Goal: Find contact information: Find contact information

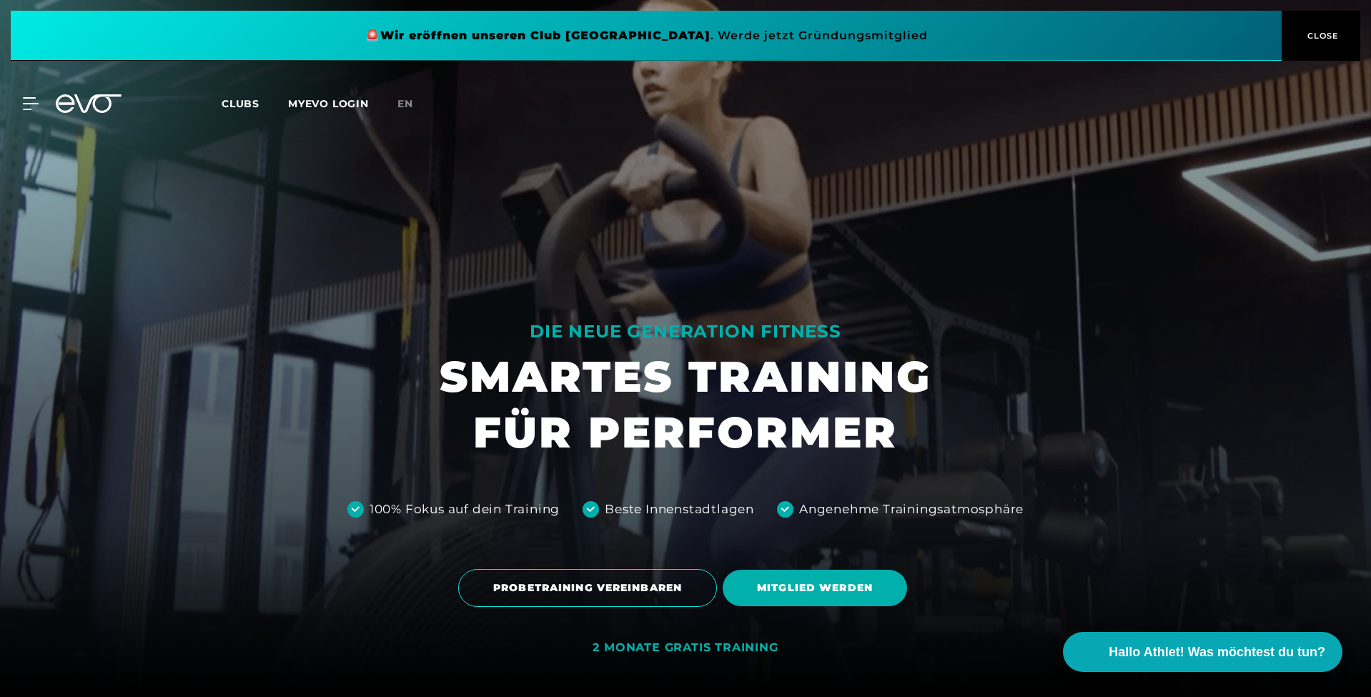
click at [107, 104] on icon at bounding box center [89, 103] width 66 height 19
click at [87, 92] on div "MyEVO Login Über EVO Mitgliedschaften Probetraining TAGESPASS EVO Studios [GEOG…" at bounding box center [685, 103] width 1365 height 41
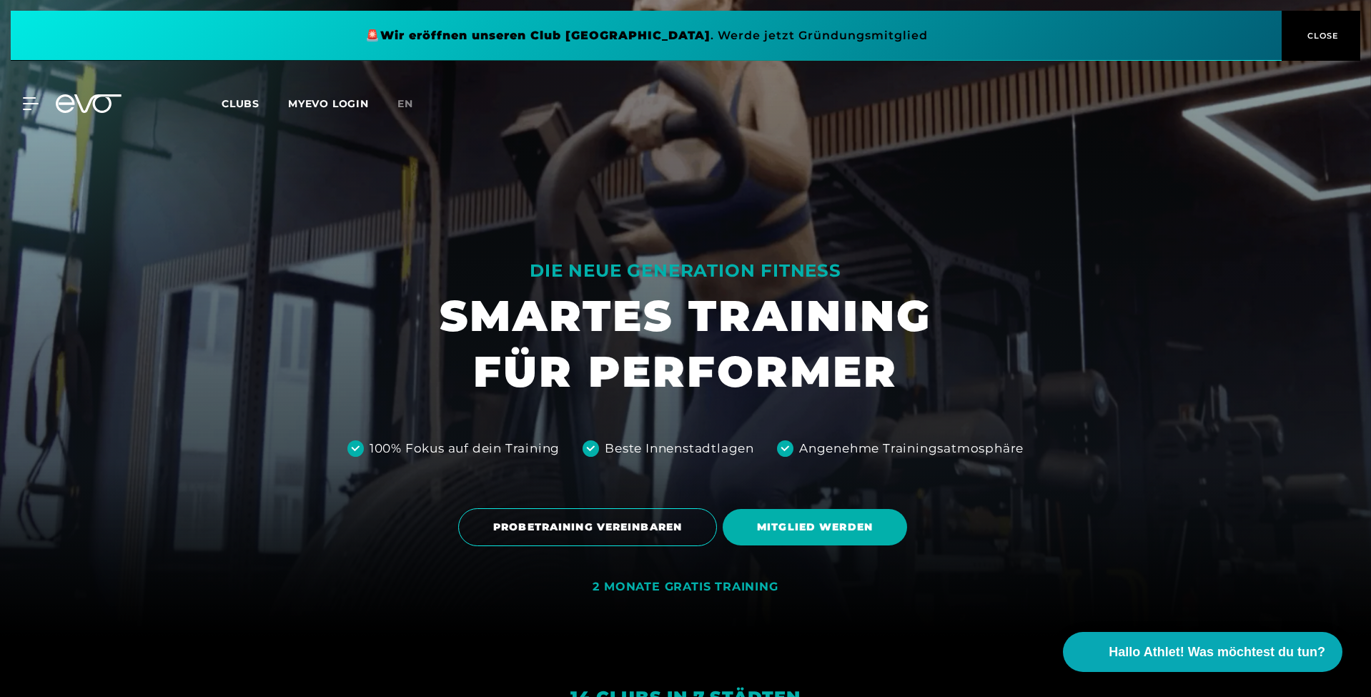
scroll to position [67, 0]
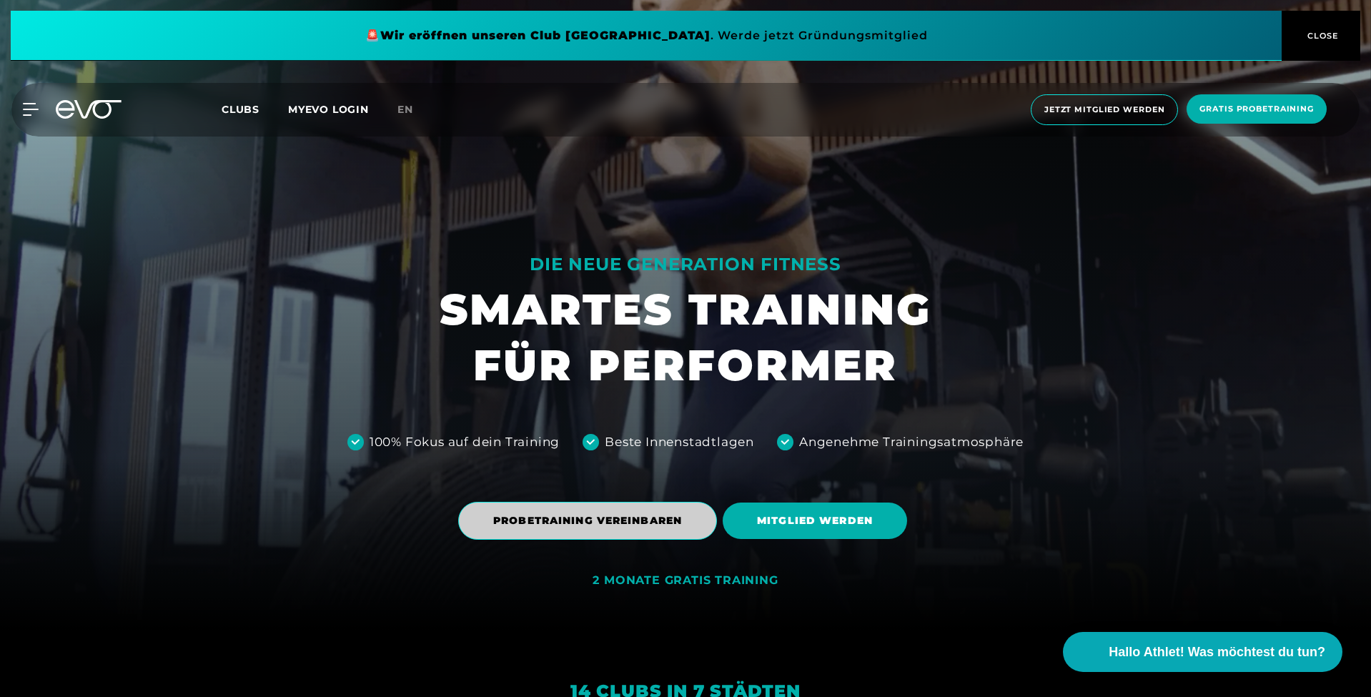
click at [565, 515] on span "PROBETRAINING VEREINBAREN" at bounding box center [587, 520] width 189 height 15
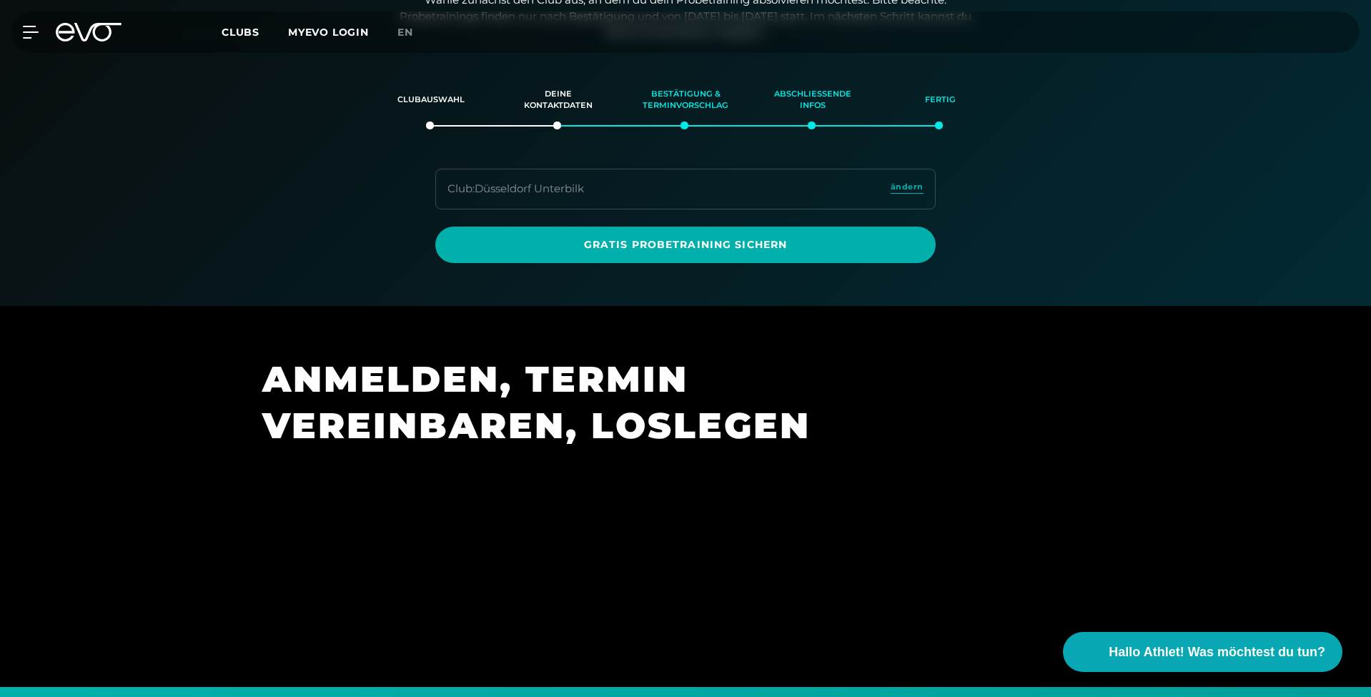
scroll to position [244, 0]
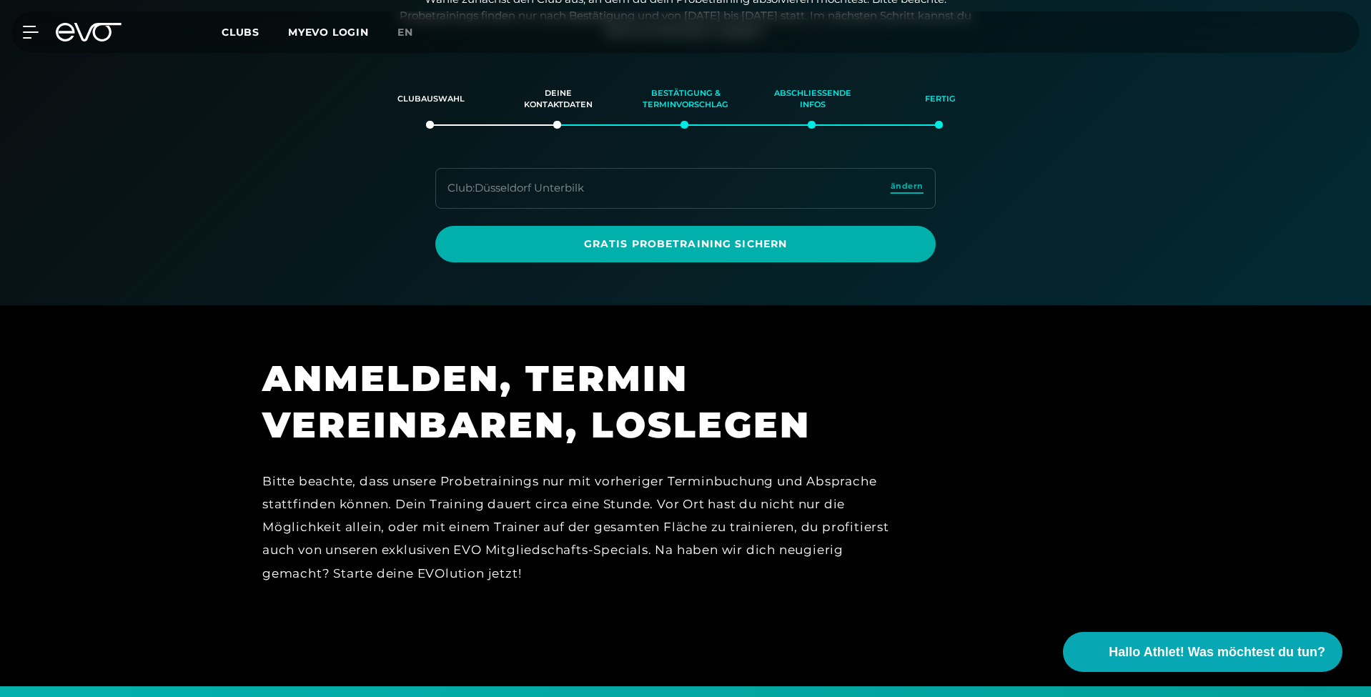
click at [897, 183] on span "ändern" at bounding box center [906, 186] width 33 height 12
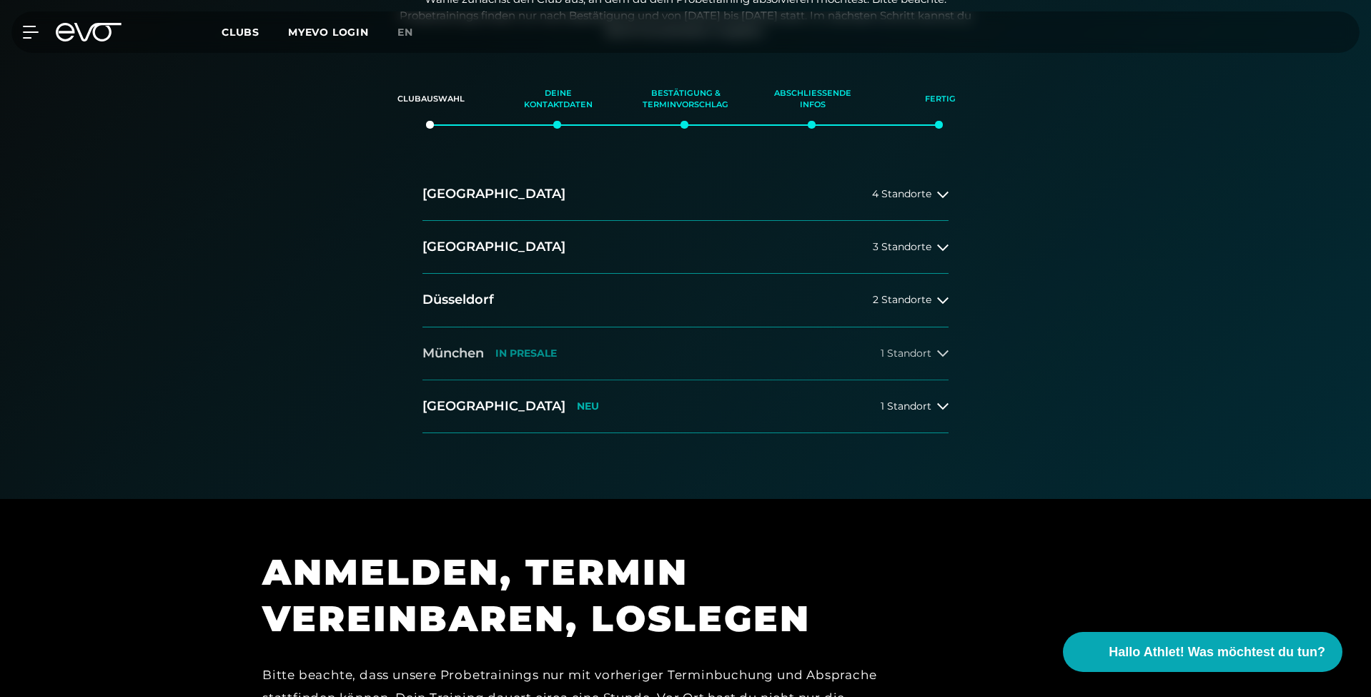
click at [588, 354] on button "[GEOGRAPHIC_DATA] IN [GEOGRAPHIC_DATA] 1 Standort" at bounding box center [685, 353] width 526 height 53
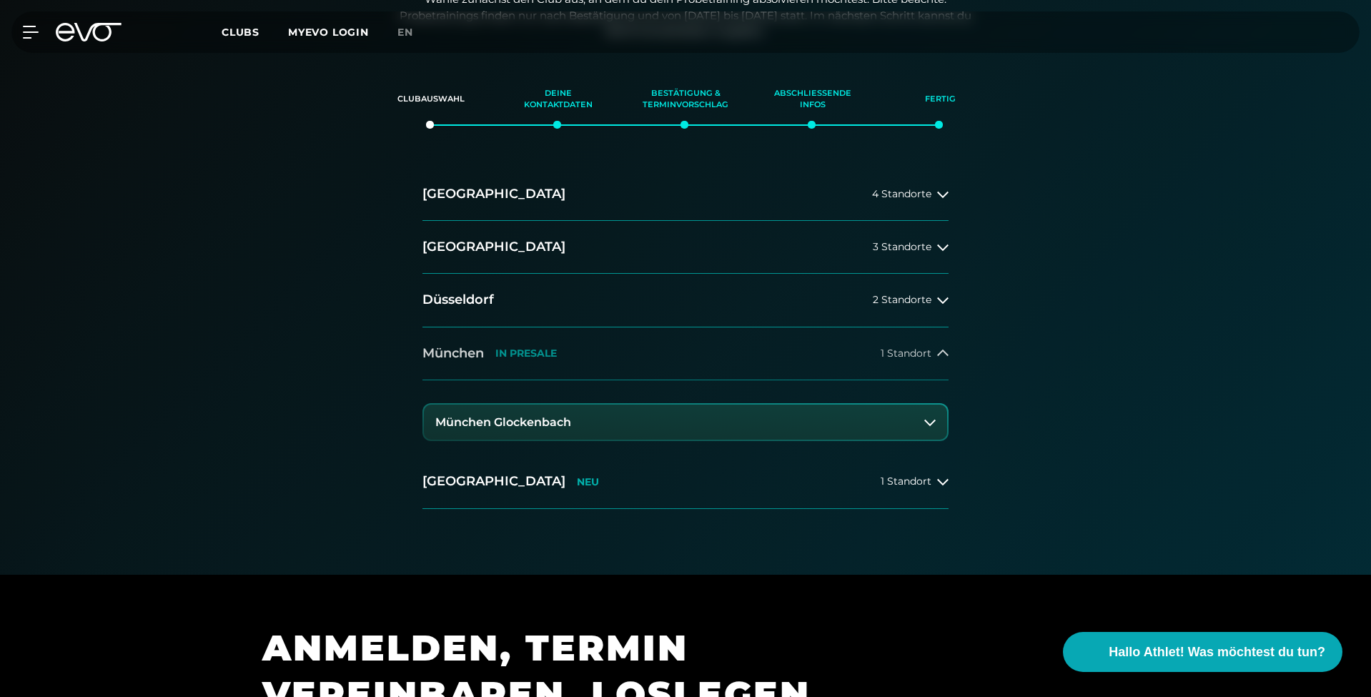
click at [631, 357] on button "[GEOGRAPHIC_DATA] IN [GEOGRAPHIC_DATA] 1 Standort" at bounding box center [685, 353] width 526 height 53
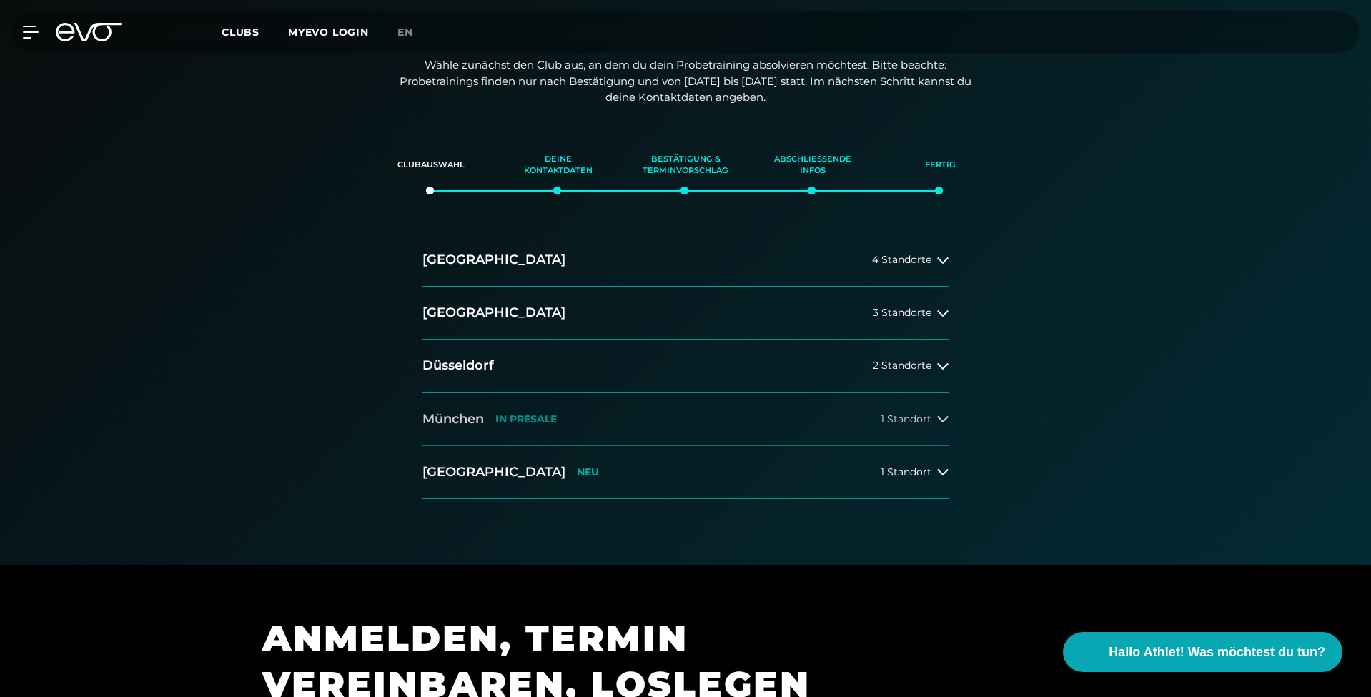
scroll to position [176, 0]
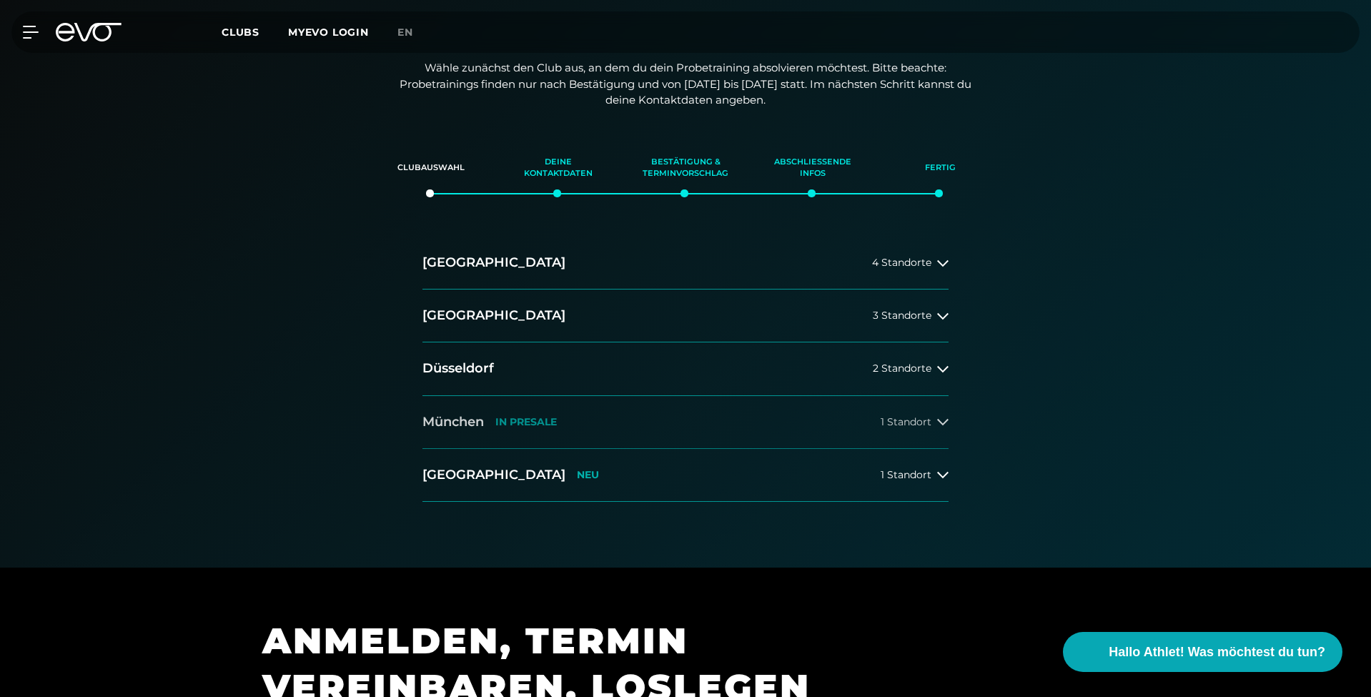
click at [917, 419] on span "1 Standort" at bounding box center [905, 422] width 51 height 11
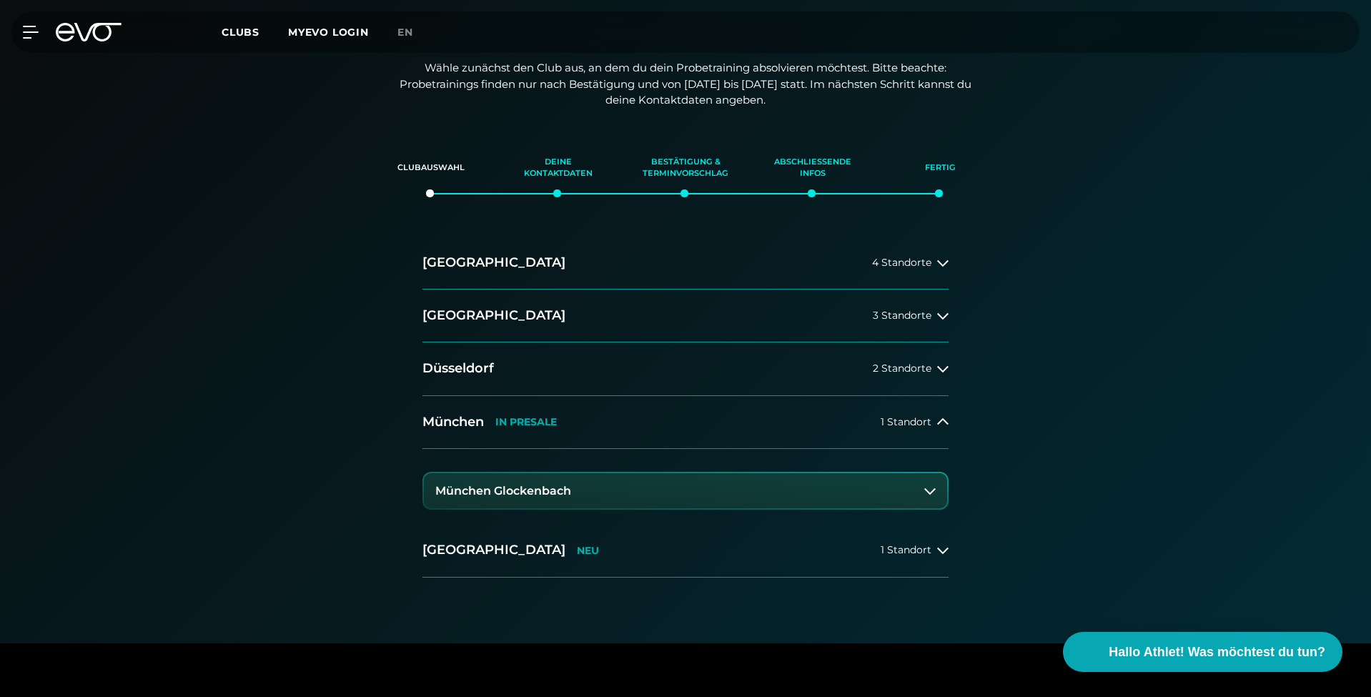
click at [732, 489] on button "München Glockenbach" at bounding box center [685, 491] width 523 height 36
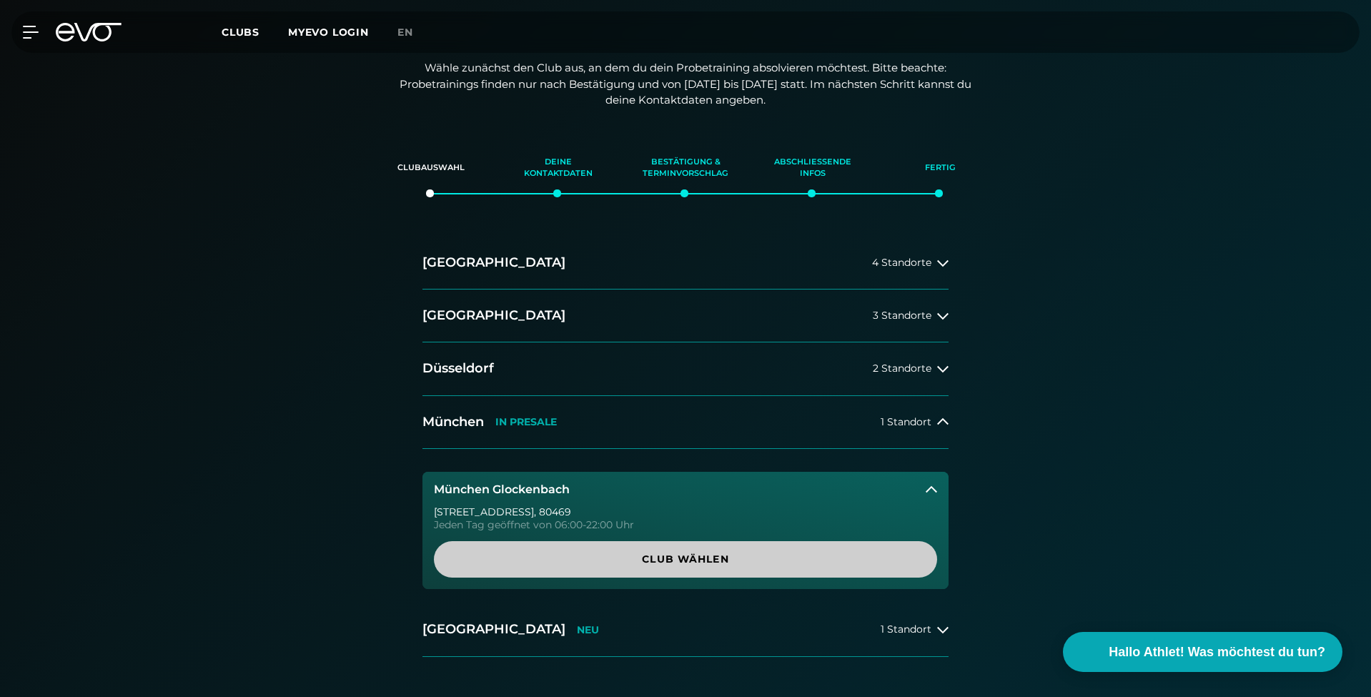
click at [736, 553] on span "Club wählen" at bounding box center [685, 559] width 434 height 15
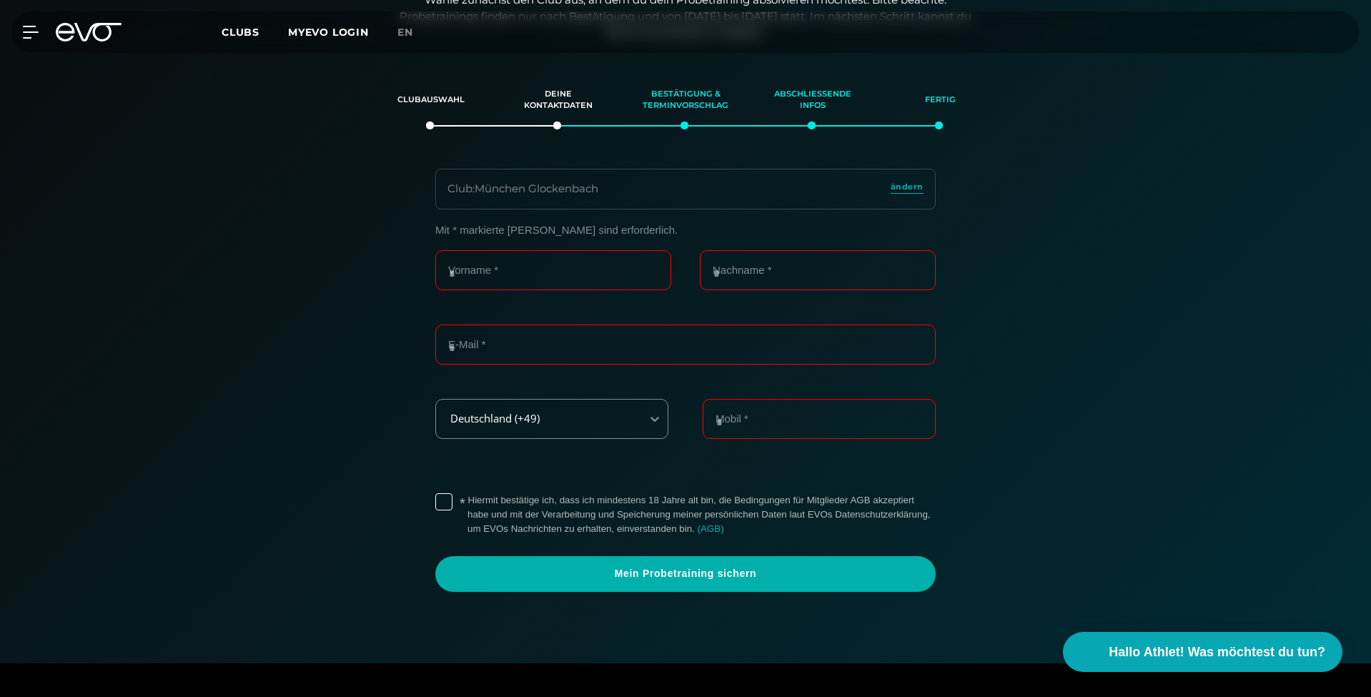
scroll to position [244, 0]
click at [81, 36] on icon at bounding box center [97, 32] width 47 height 19
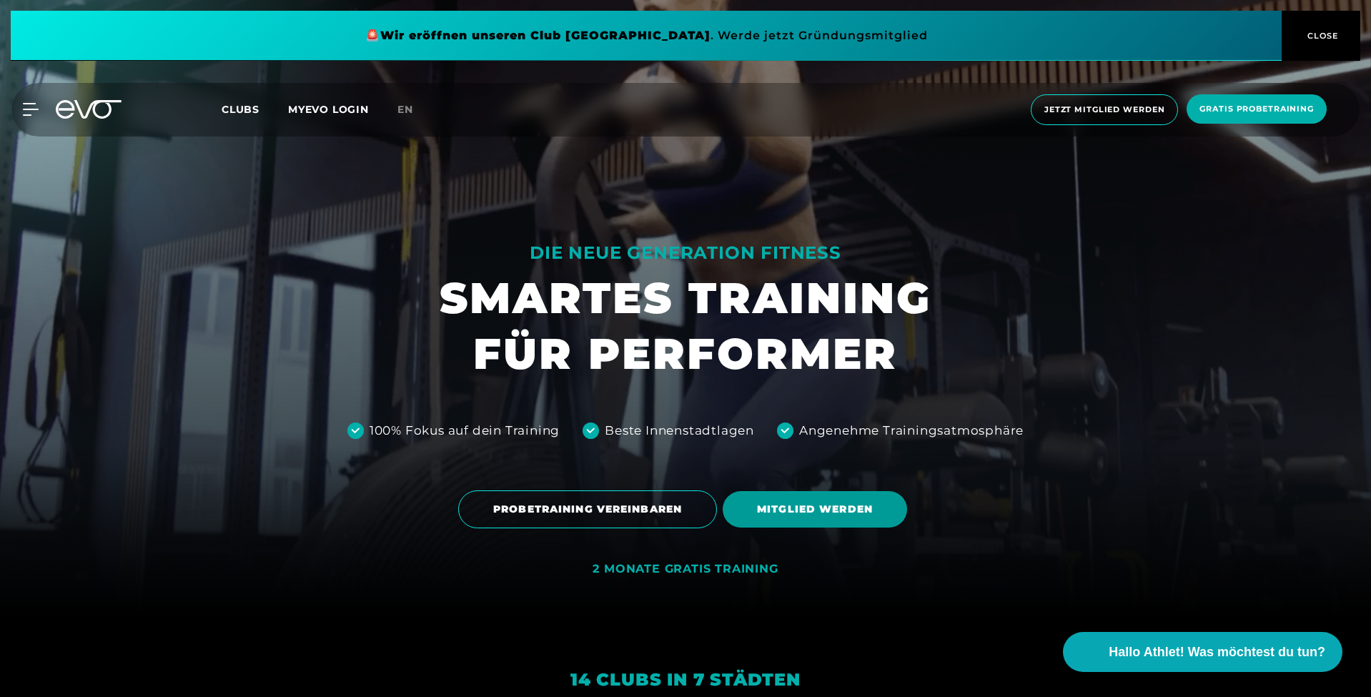
click at [815, 524] on span "MITGLIED WERDEN" at bounding box center [814, 509] width 184 height 36
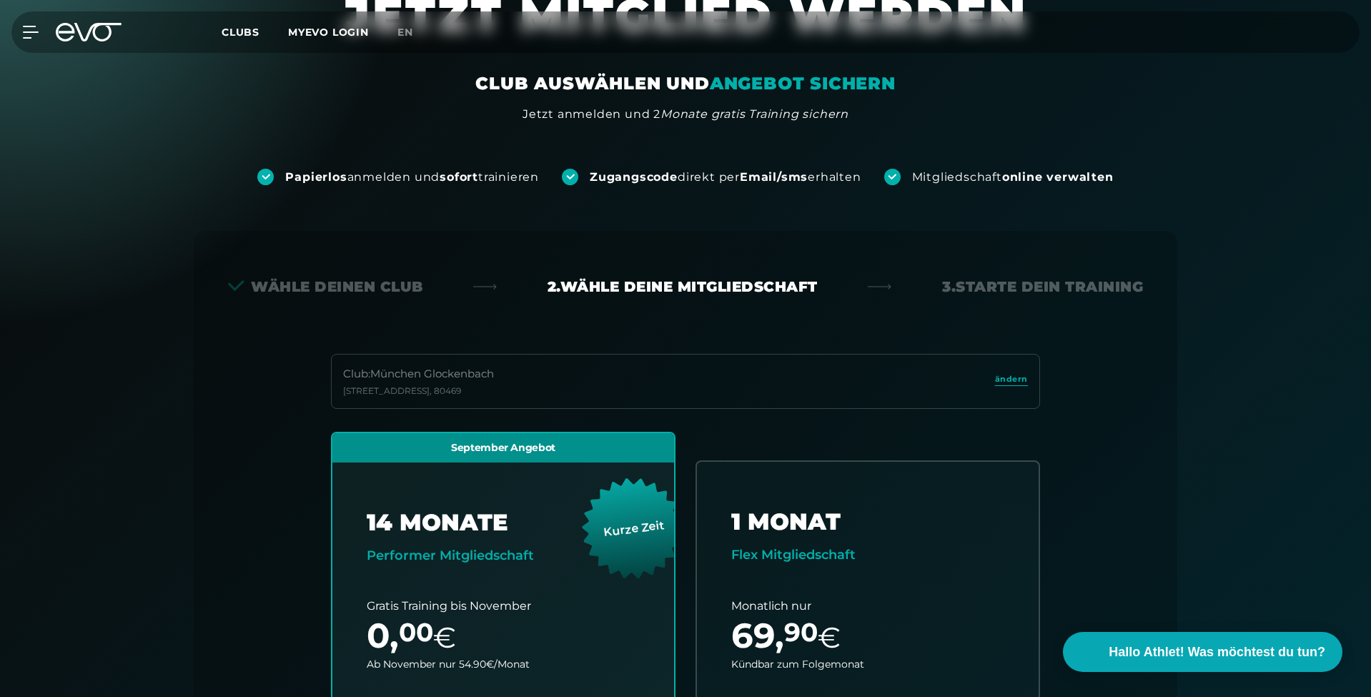
scroll to position [316, 0]
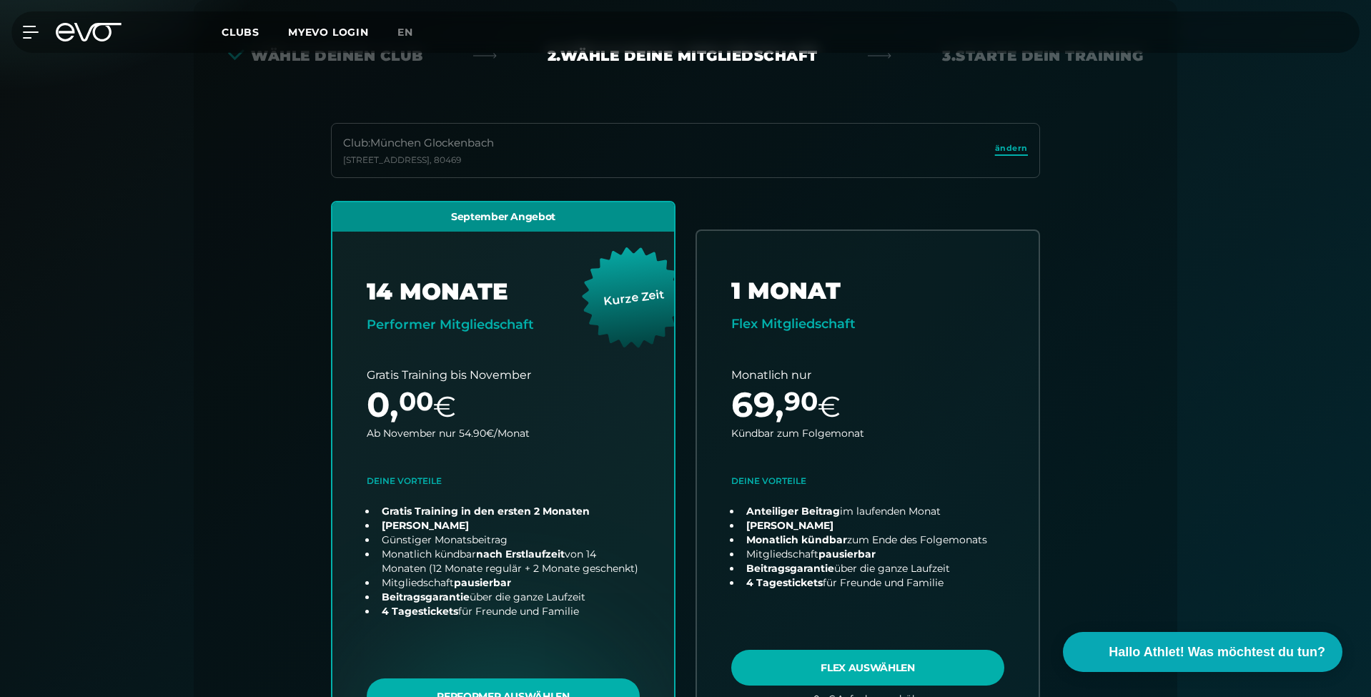
click at [1005, 149] on span "ändern" at bounding box center [1011, 148] width 33 height 12
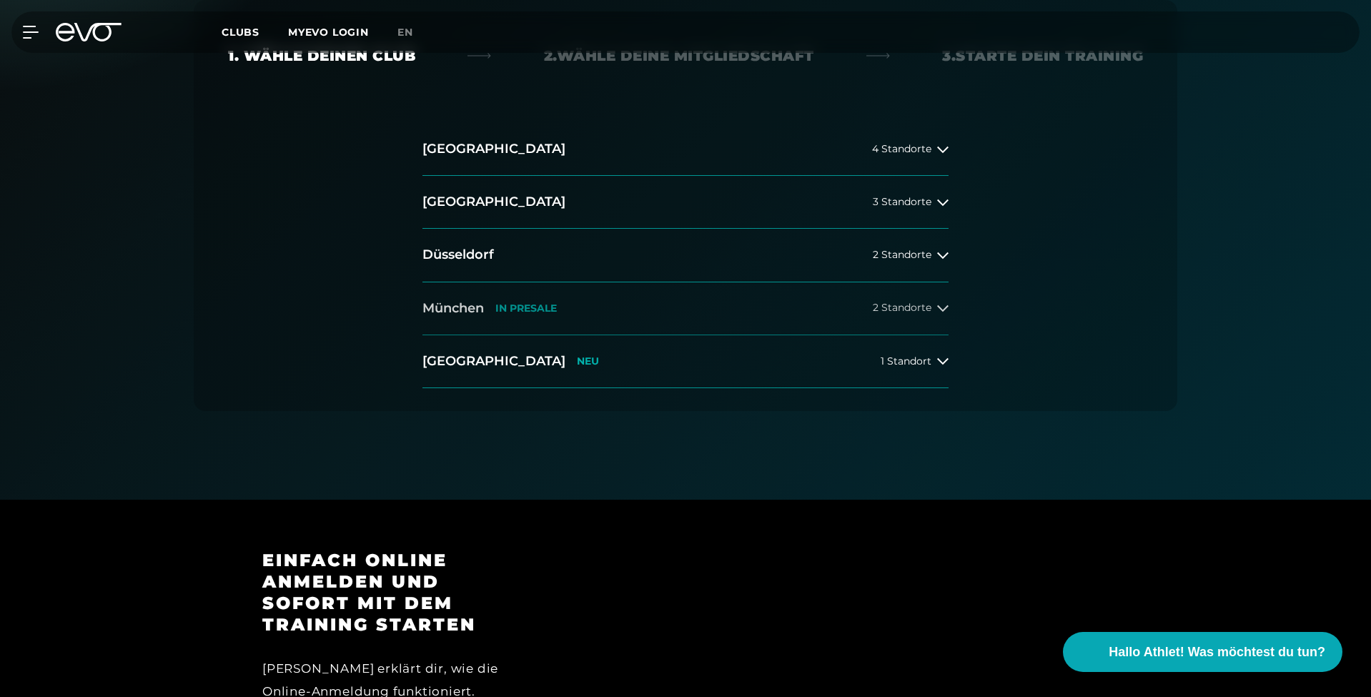
click at [610, 312] on button "[GEOGRAPHIC_DATA] IN [GEOGRAPHIC_DATA] 2 Standorte" at bounding box center [685, 308] width 526 height 53
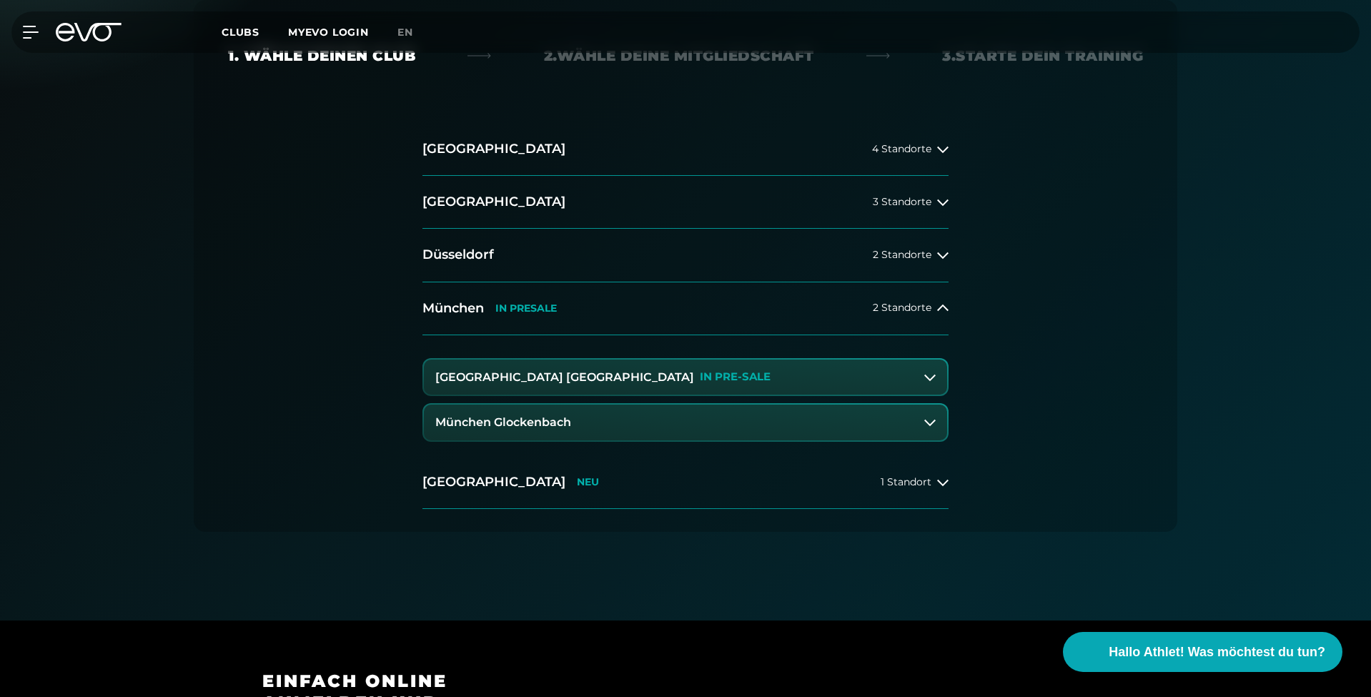
click at [700, 377] on p "IN PRE-SALE" at bounding box center [735, 377] width 71 height 12
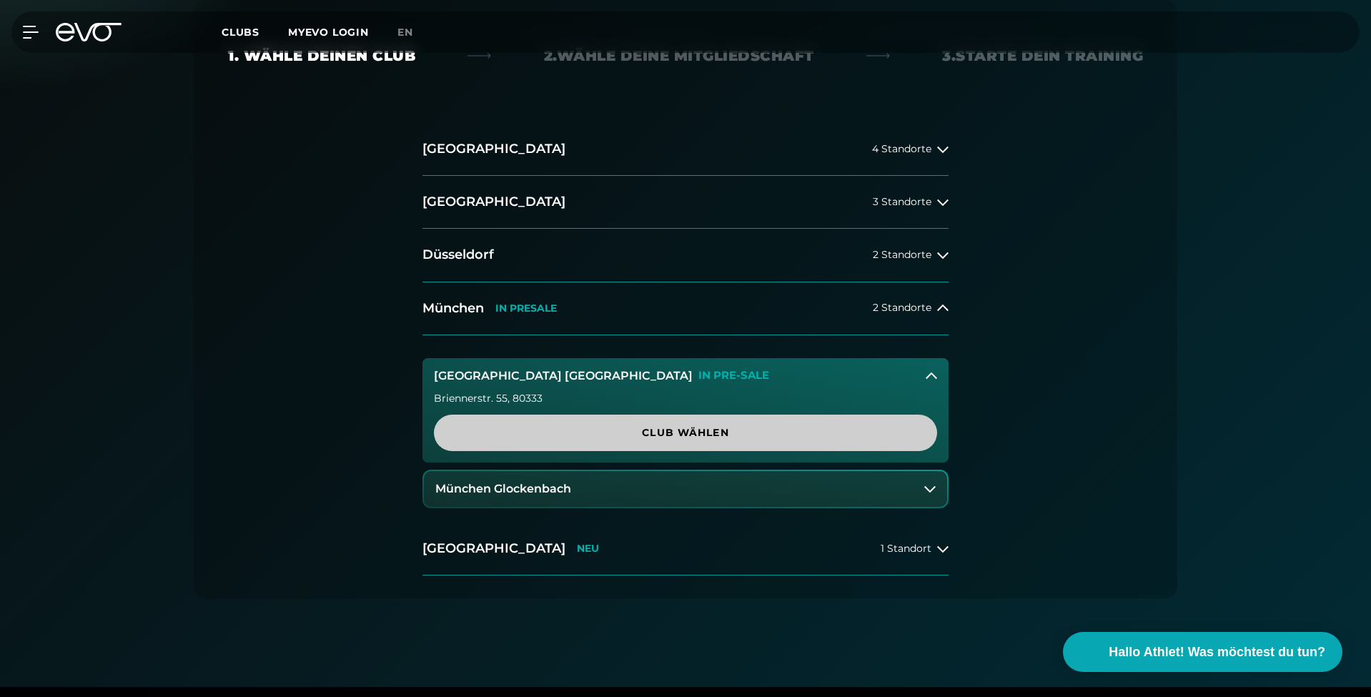
click at [655, 427] on span "Club wählen" at bounding box center [685, 432] width 434 height 15
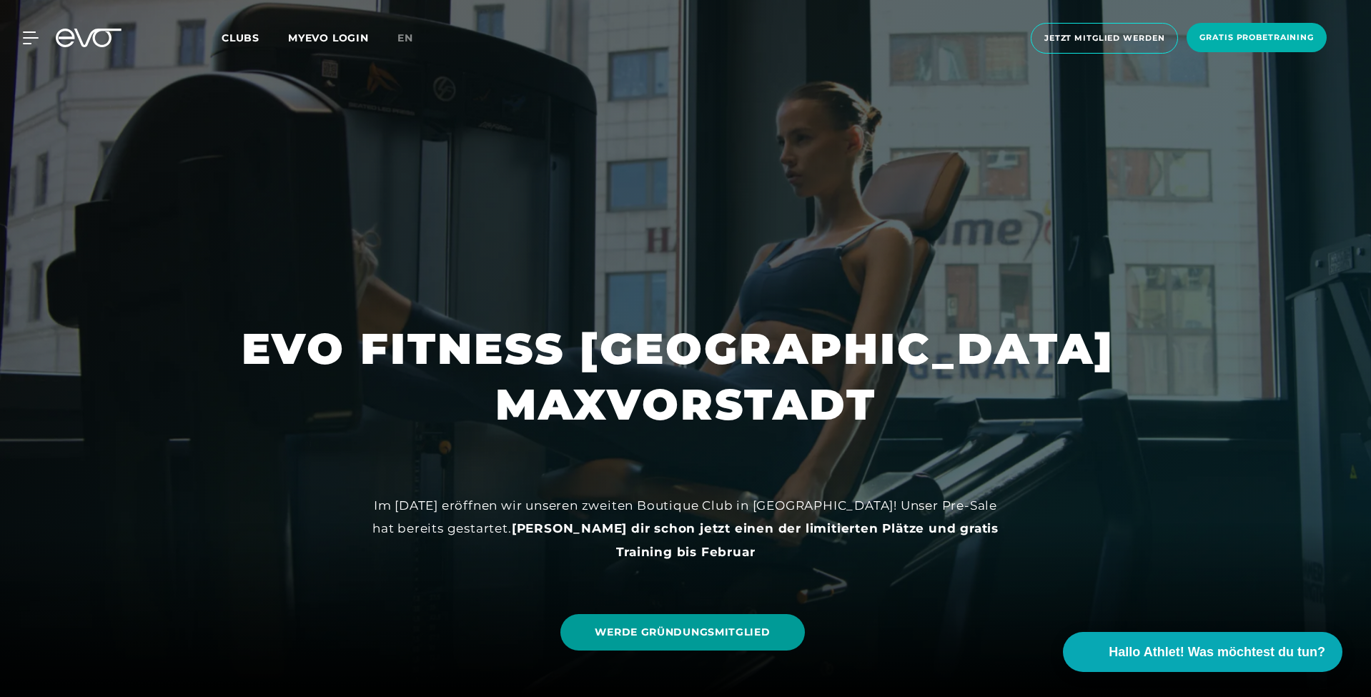
click at [683, 622] on link "WERDE GRÜNDUNGSMITGLIED" at bounding box center [682, 632] width 244 height 36
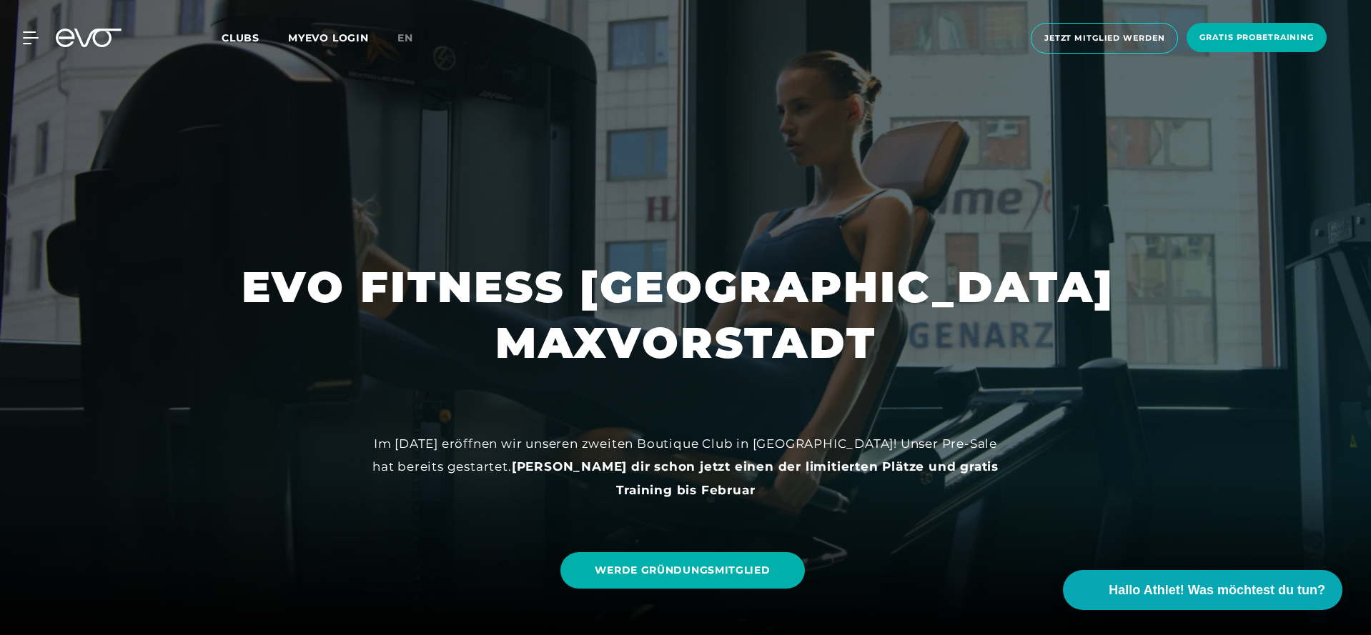
click at [76, 42] on icon at bounding box center [89, 38] width 66 height 19
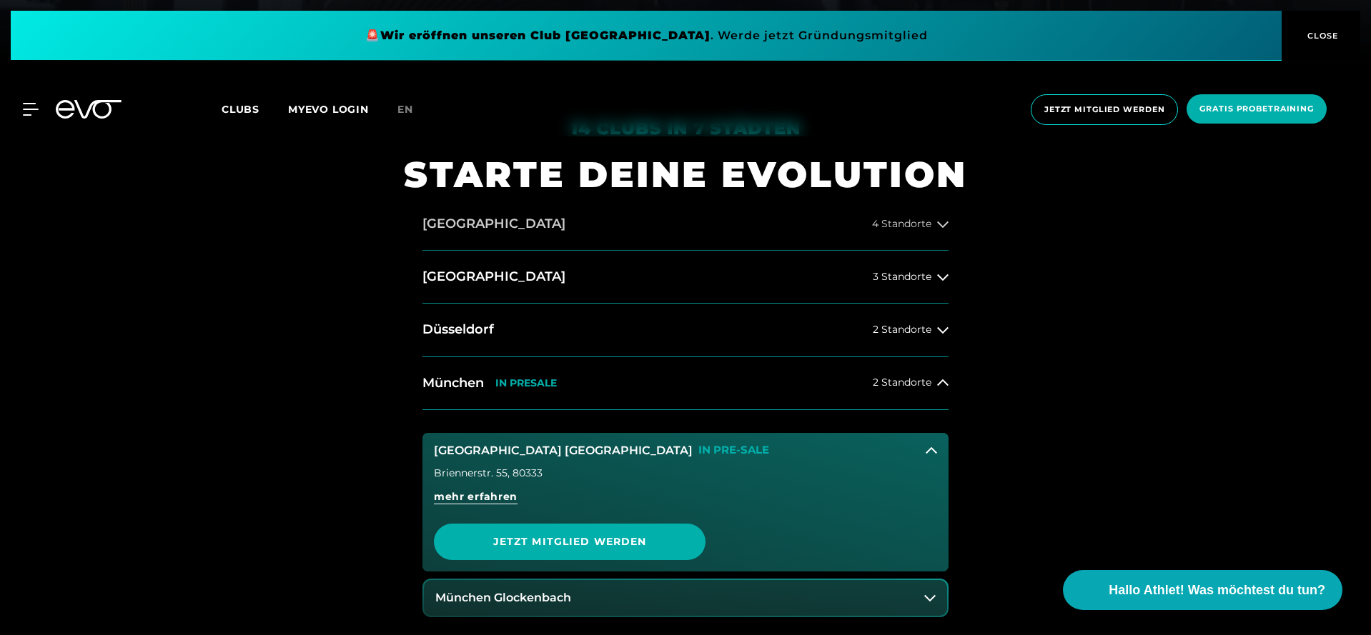
click at [557, 234] on button "[GEOGRAPHIC_DATA] 4 Standorte" at bounding box center [685, 224] width 526 height 53
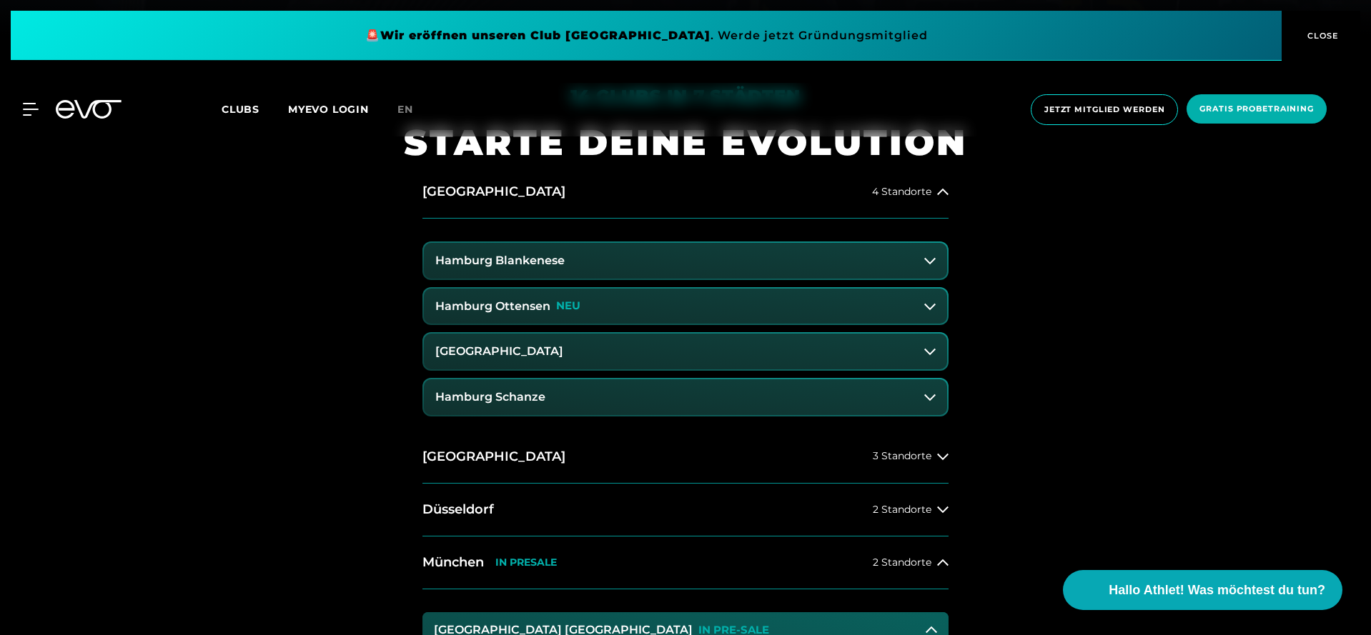
click at [585, 339] on button "[GEOGRAPHIC_DATA]" at bounding box center [685, 352] width 523 height 36
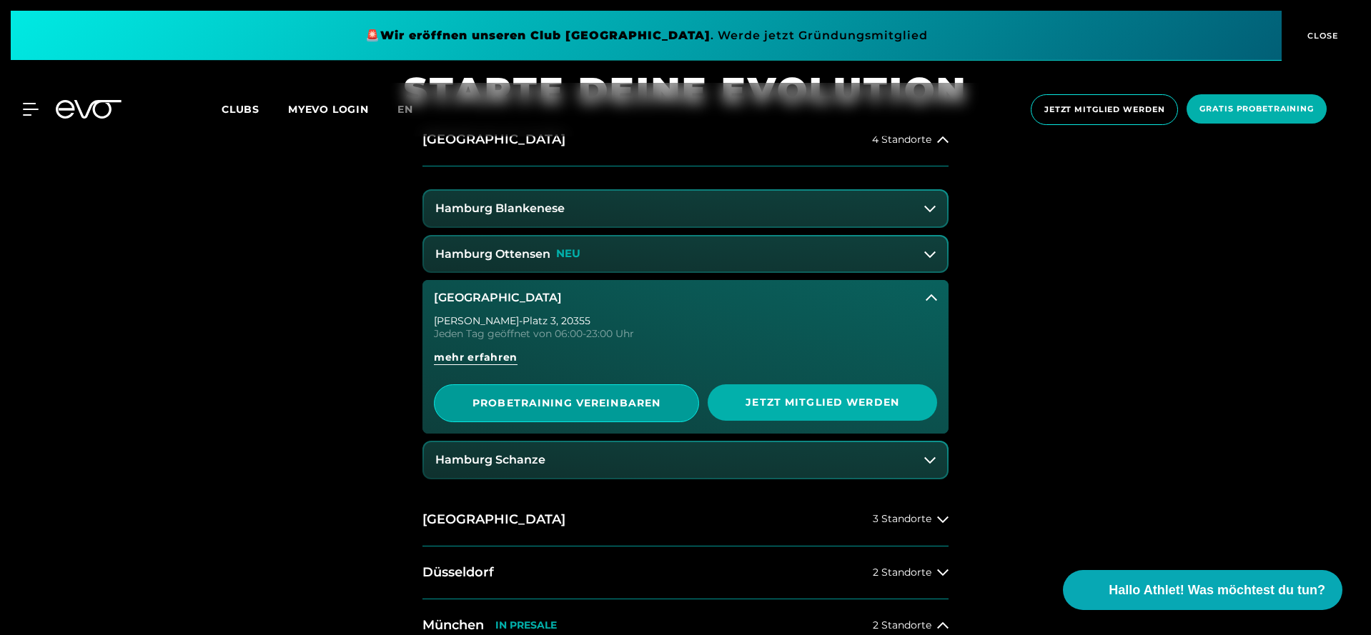
scroll to position [653, 0]
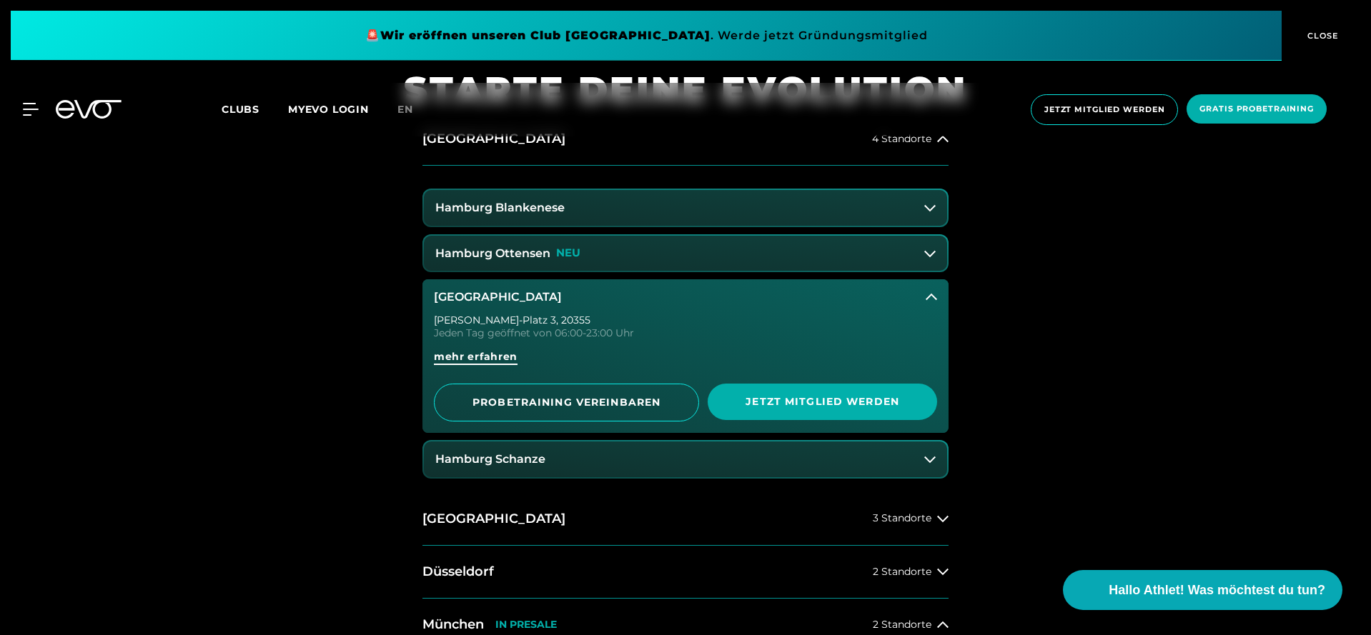
click at [480, 359] on span "mehr erfahren" at bounding box center [476, 356] width 84 height 15
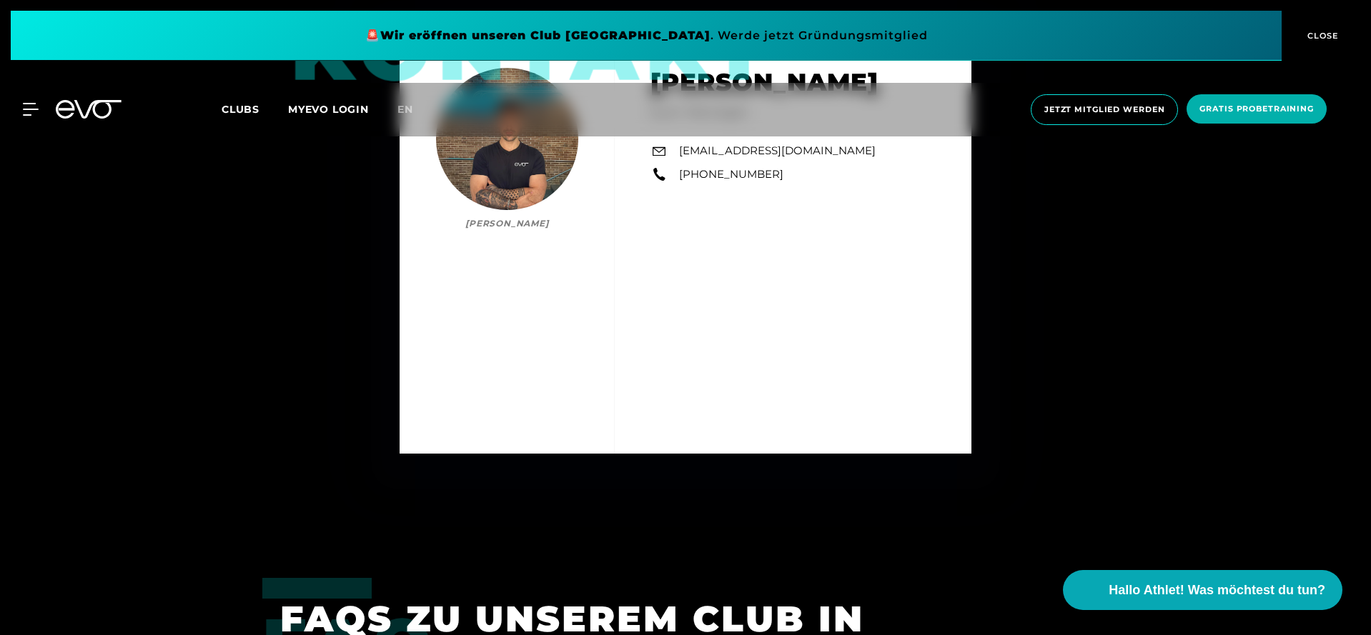
scroll to position [4646, 0]
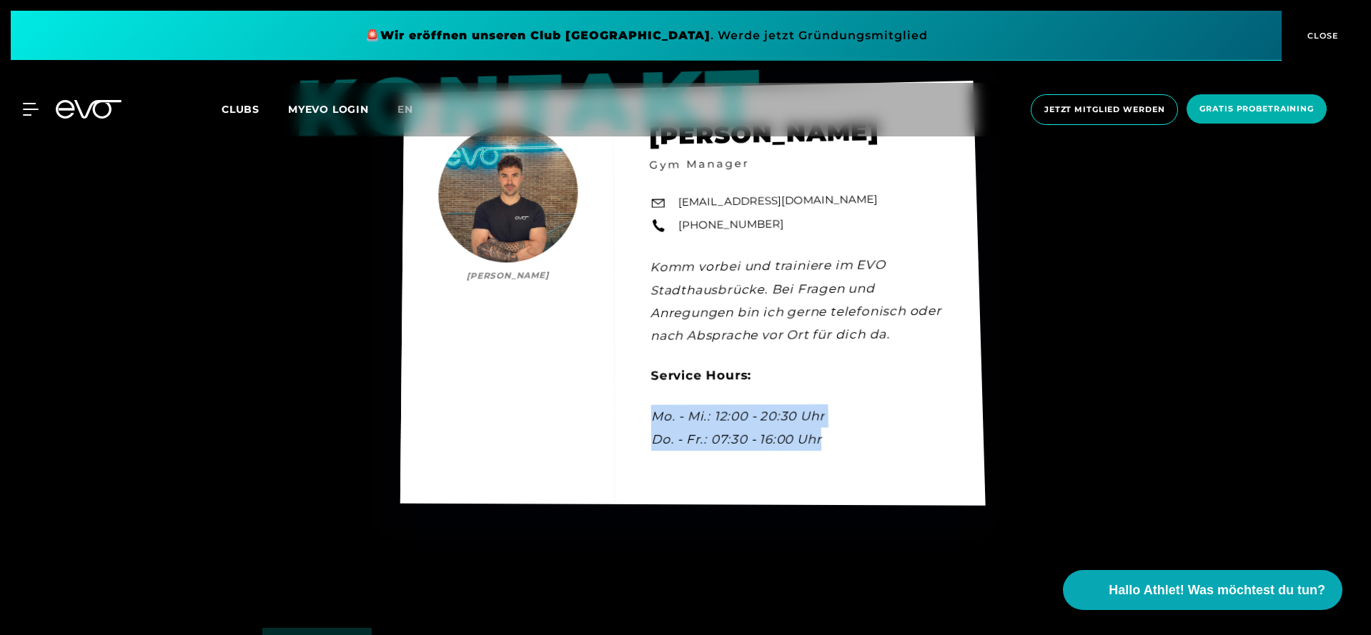
drag, startPoint x: 658, startPoint y: 391, endPoint x: 825, endPoint y: 414, distance: 168.8
click at [825, 414] on div "Kontakt [PERSON_NAME] [PERSON_NAME] Gym Manager [EMAIL_ADDRESS][DOMAIN_NAME] [P…" at bounding box center [692, 292] width 585 height 425
copy em "Mo. - Mi.: 12:00 - 20:30 Uhr Do. - Fr.: 07:30 - 16:00 Uhr"
